Goal: Task Accomplishment & Management: Manage account settings

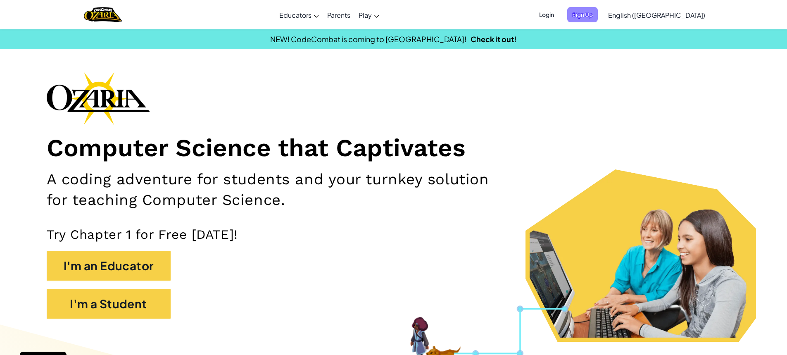
click at [598, 12] on span "Sign Up" at bounding box center [582, 14] width 31 height 15
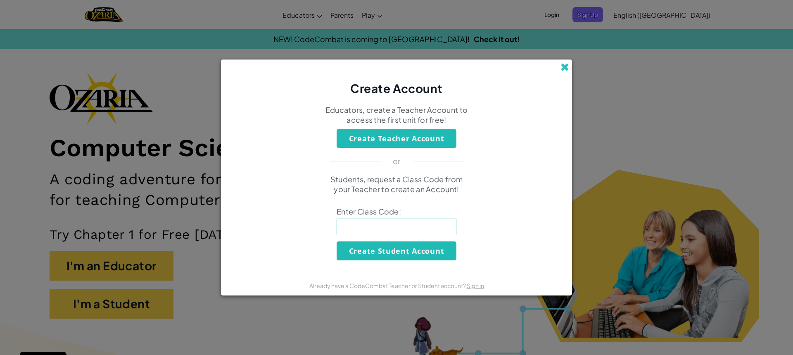
click at [562, 68] on span at bounding box center [565, 67] width 9 height 9
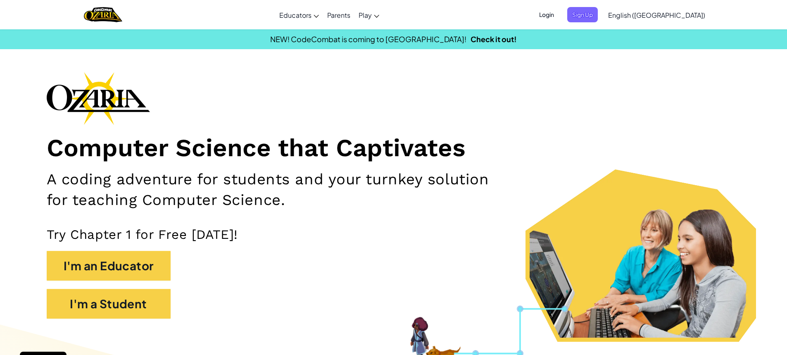
click at [559, 16] on span "Login" at bounding box center [546, 14] width 25 height 15
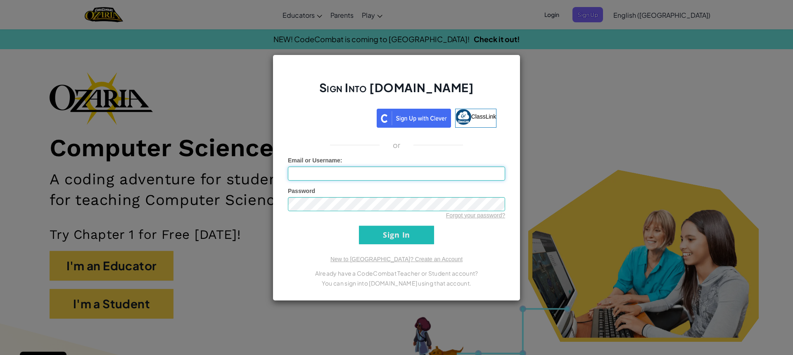
type input "AdilimchiA"
click at [393, 238] on input "Sign In" at bounding box center [396, 235] width 75 height 19
